Goal: Entertainment & Leisure: Browse casually

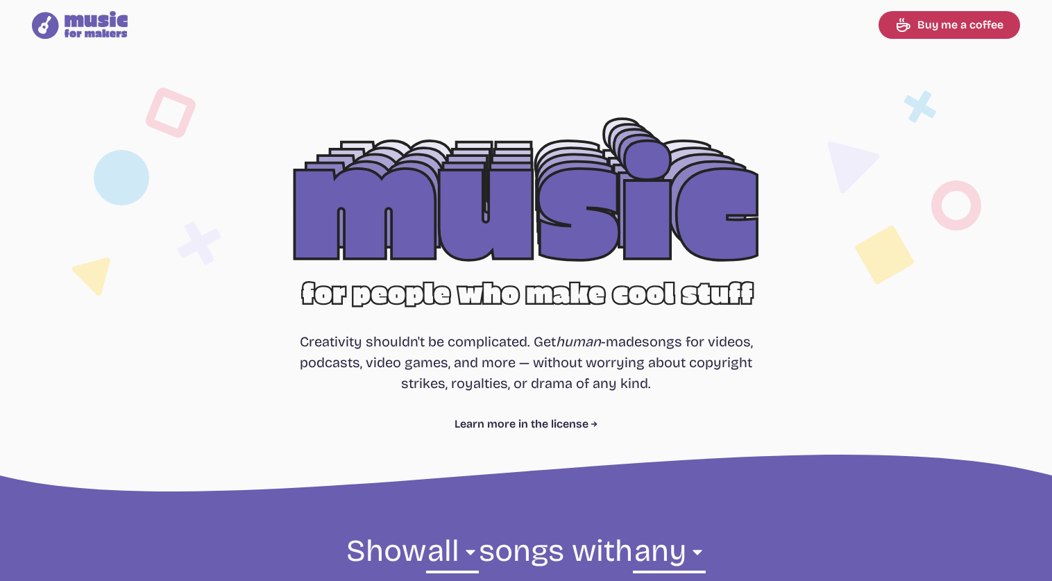
select select "most popular"
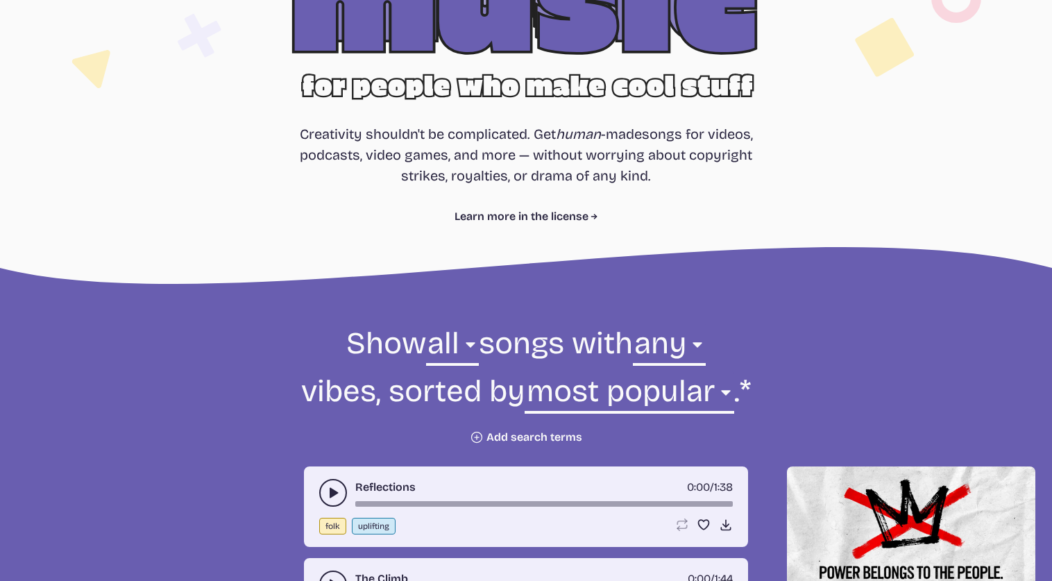
scroll to position [208, 0]
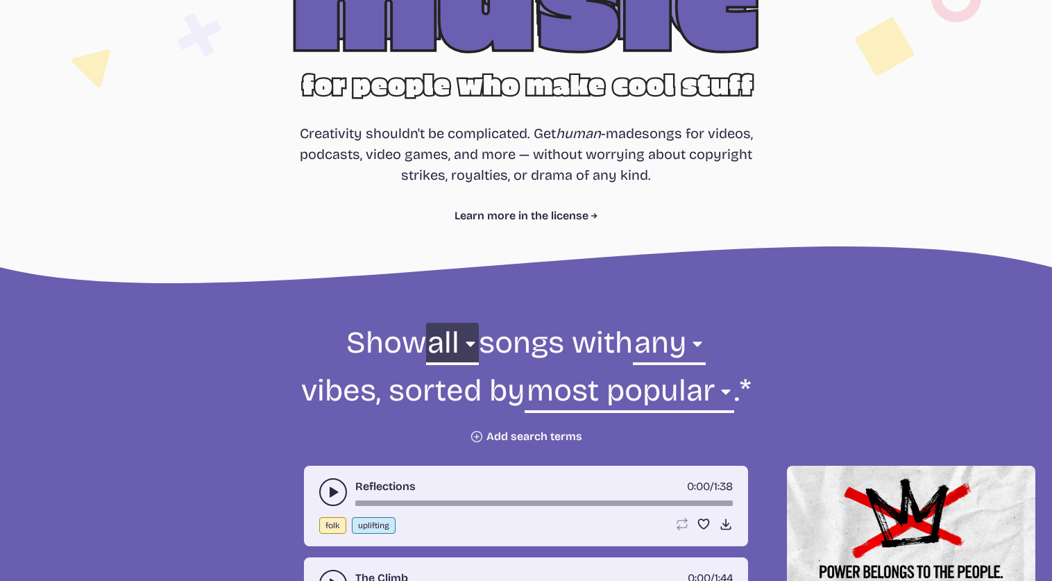
click at [461, 346] on select "all ambient cinematic electronic folk holiday jazz pop rock world" at bounding box center [452, 347] width 53 height 48
click at [702, 343] on select "any aggressive chill contemplative dark dramatic easygoing energizing happy ser…" at bounding box center [669, 347] width 73 height 48
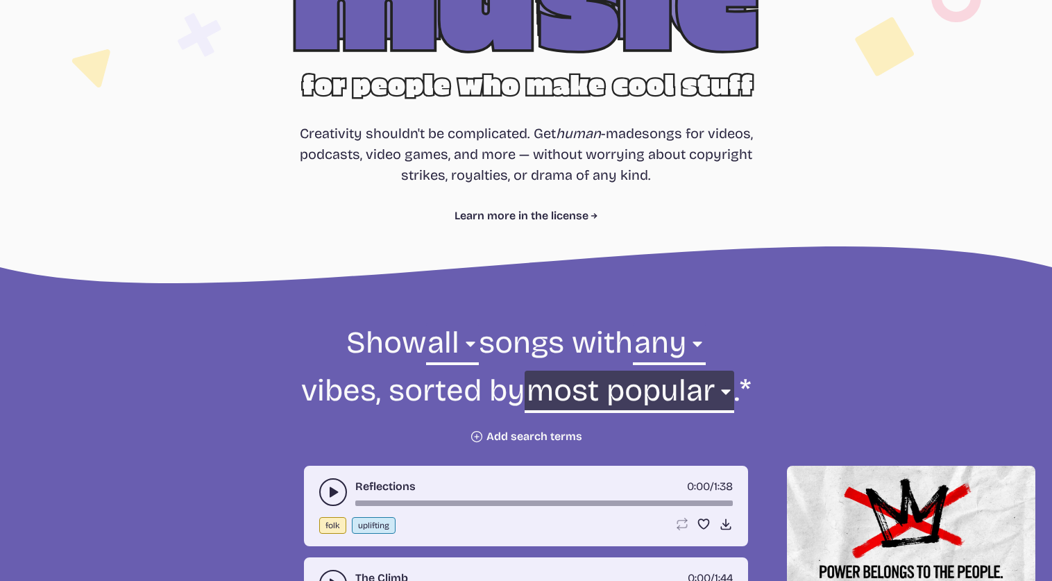
click at [722, 395] on select "newest oldest most popular least popular name" at bounding box center [629, 395] width 209 height 48
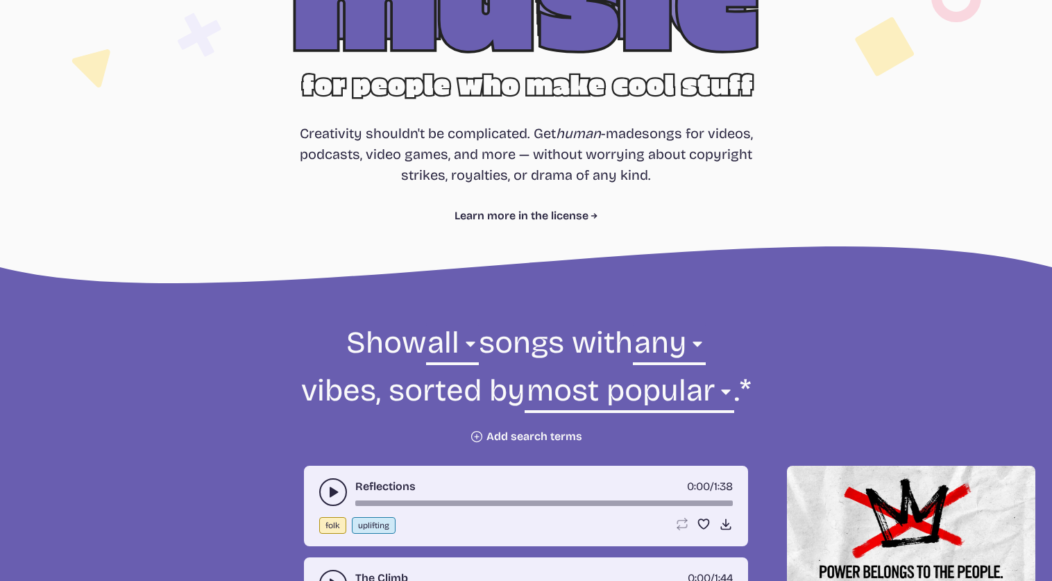
click at [860, 338] on form "Show all ambient cinematic electronic folk holiday jazz pop rock world all song…" at bounding box center [525, 383] width 755 height 121
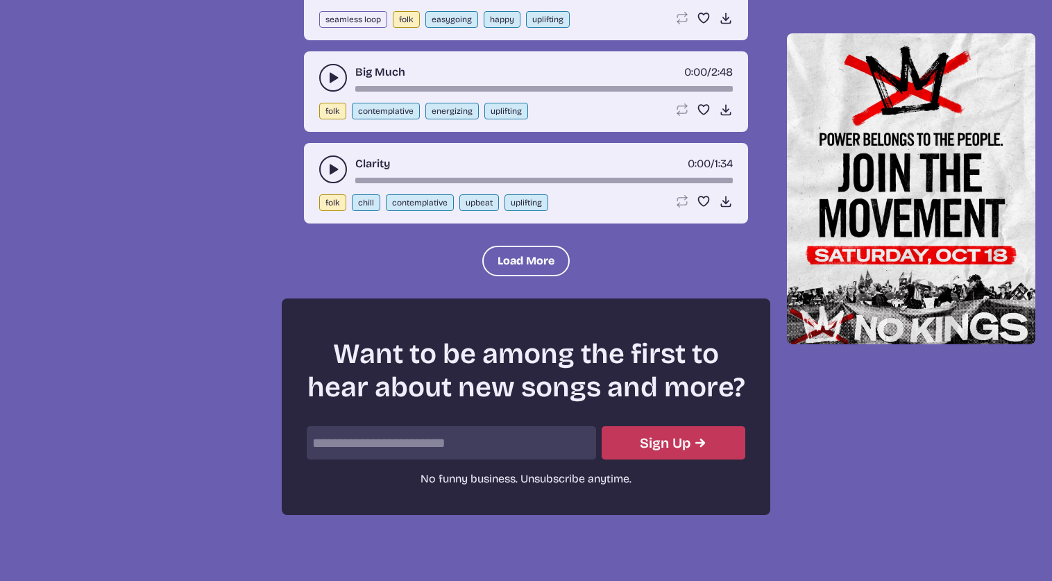
scroll to position [1698, 0]
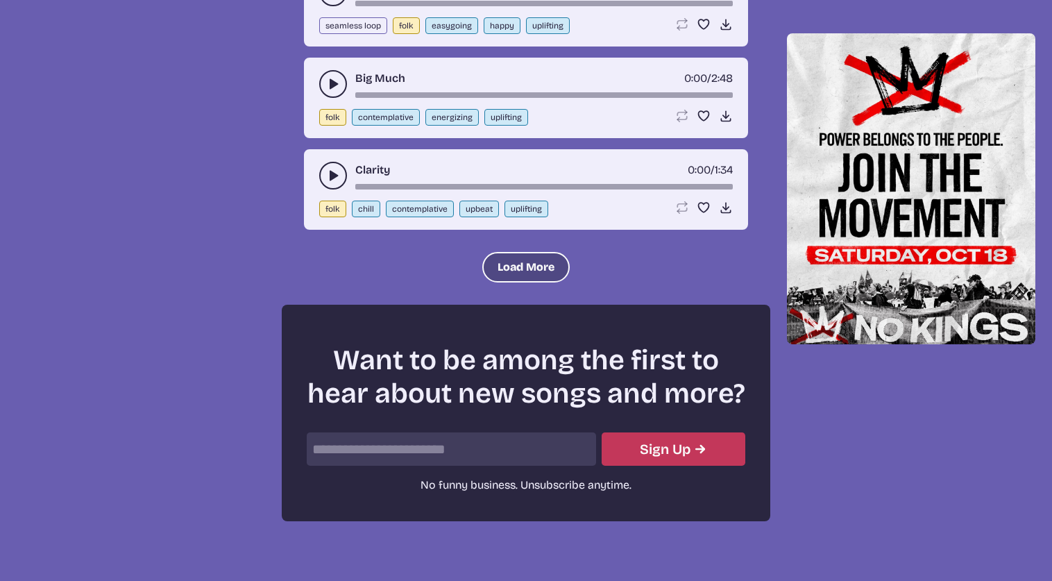
click at [544, 267] on button "Load More" at bounding box center [525, 267] width 87 height 31
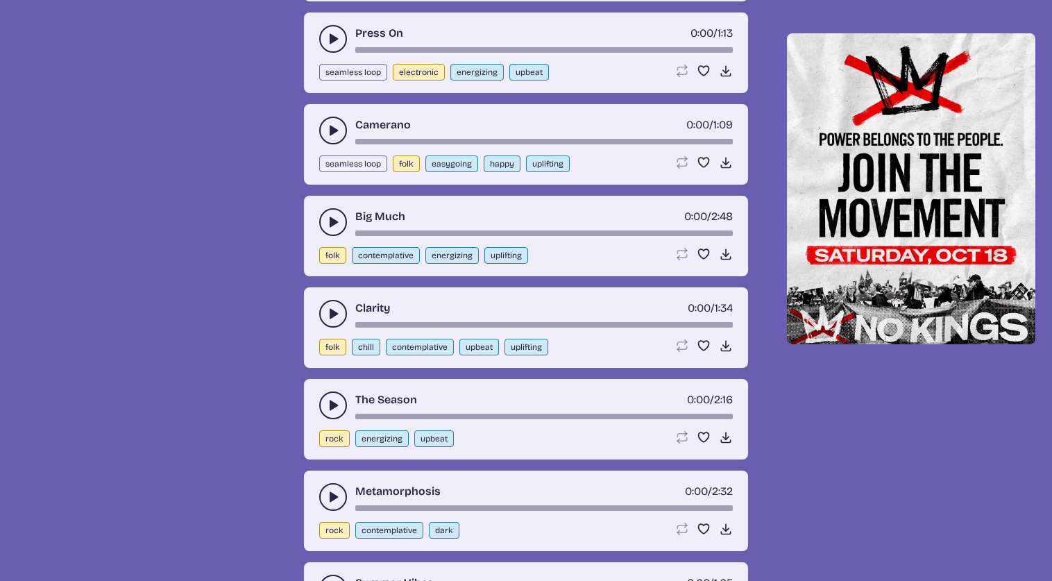
scroll to position [1559, 0]
click at [323, 407] on button "play-pause toggle" at bounding box center [333, 406] width 28 height 28
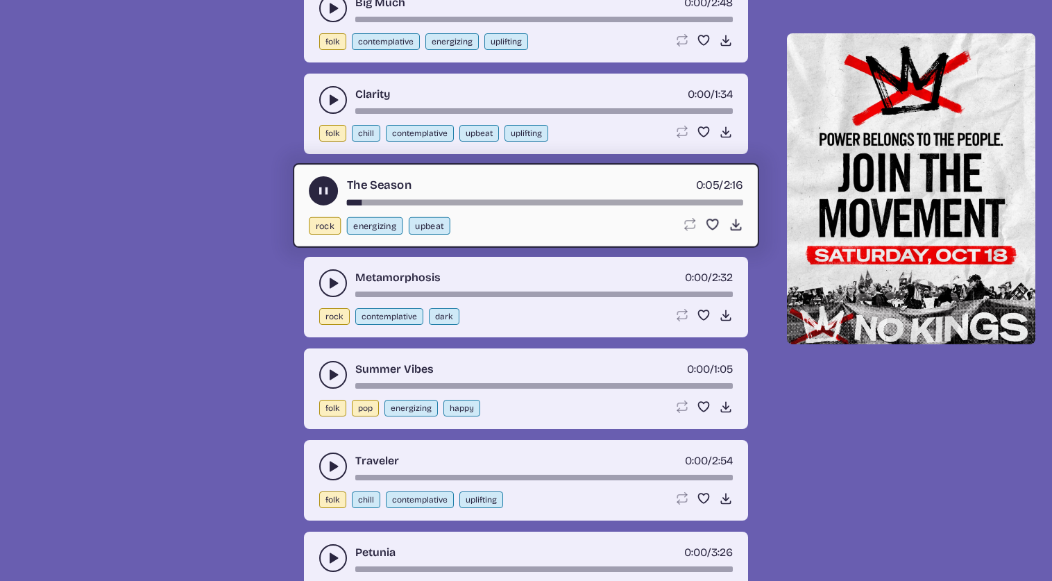
scroll to position [1906, 0]
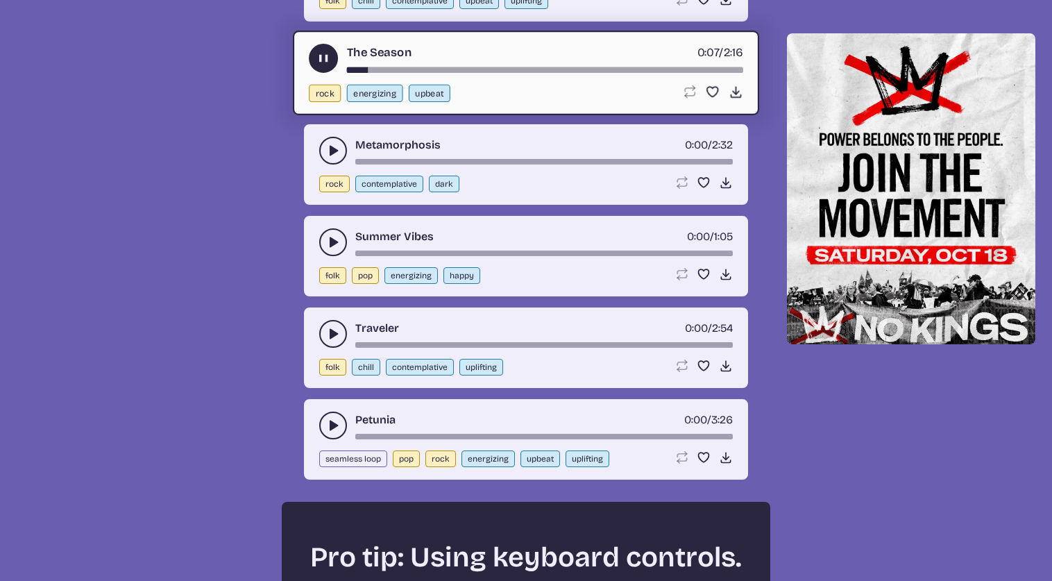
click at [337, 420] on icon "play-pause toggle" at bounding box center [333, 425] width 14 height 14
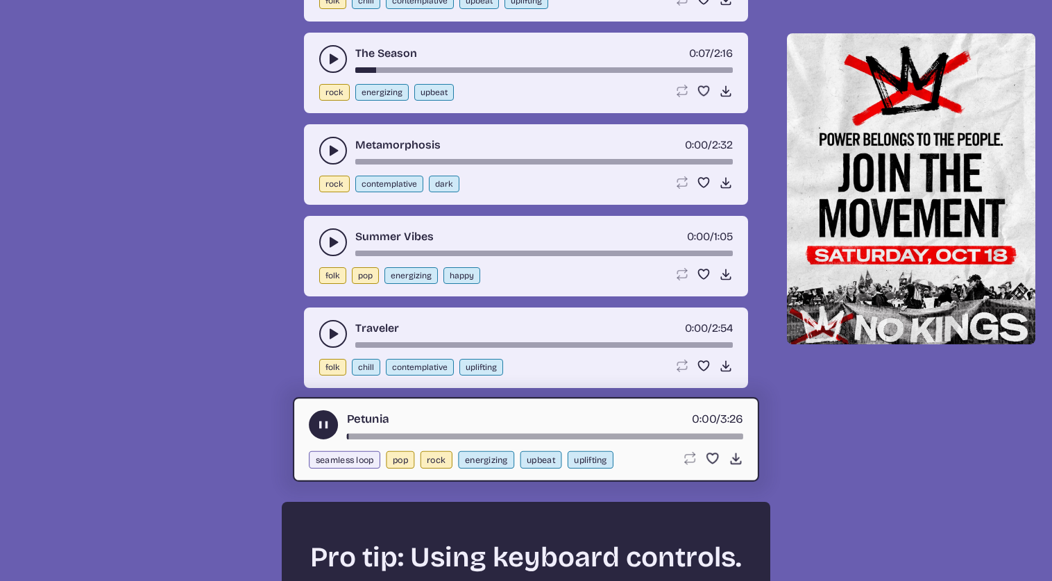
click at [377, 434] on div "song-time-bar" at bounding box center [545, 437] width 396 height 6
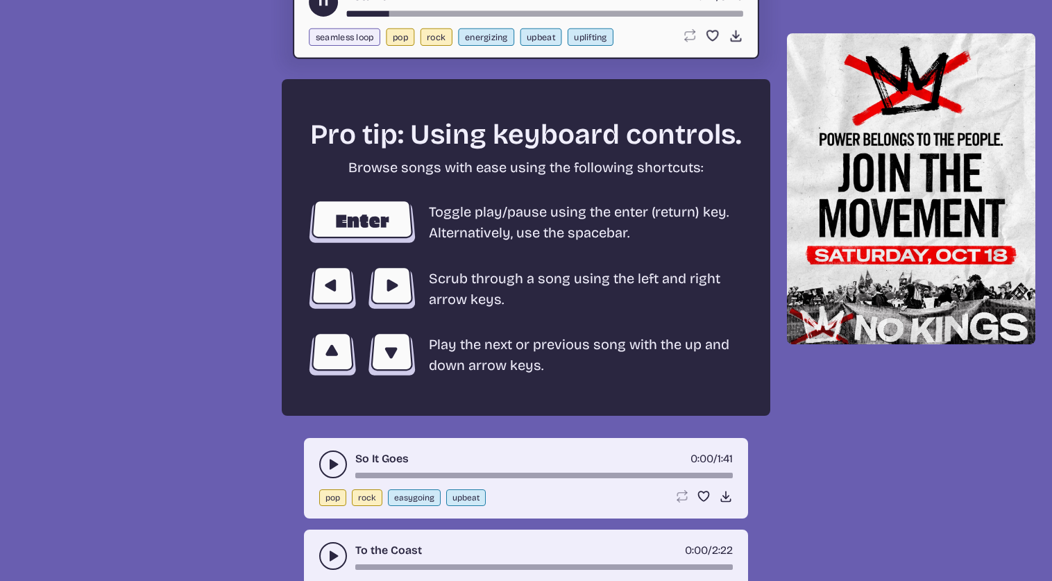
scroll to position [2322, 0]
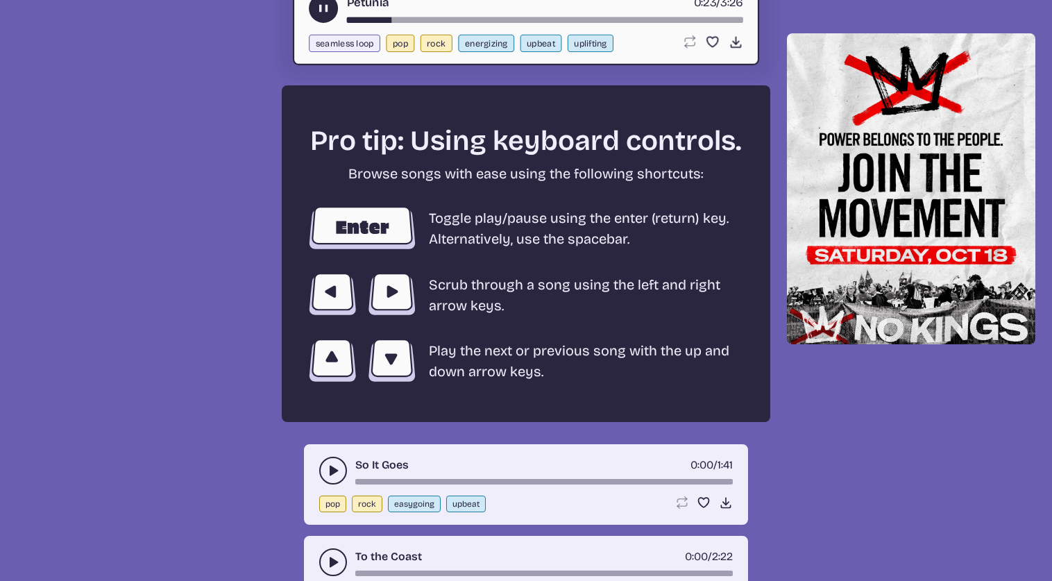
click at [323, 12] on use "play-pause toggle" at bounding box center [323, 8] width 15 height 15
